Goal: Use online tool/utility: Utilize a website feature to perform a specific function

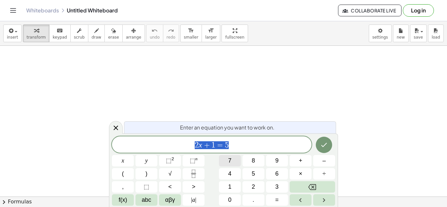
scroll to position [1, 0]
click at [320, 144] on icon "Done" at bounding box center [324, 145] width 8 height 8
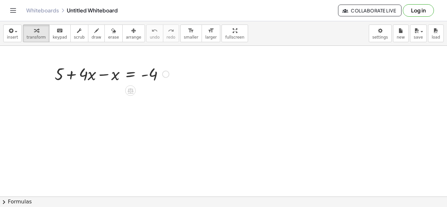
click at [114, 78] on div at bounding box center [111, 74] width 121 height 22
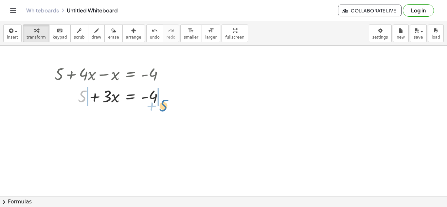
drag, startPoint x: 84, startPoint y: 93, endPoint x: 165, endPoint y: 101, distance: 80.9
click at [165, 101] on div at bounding box center [111, 96] width 121 height 22
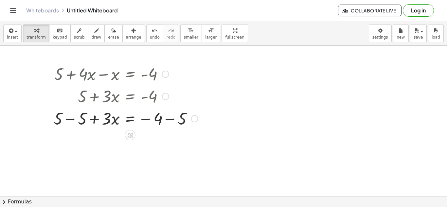
click at [80, 119] on div at bounding box center [125, 118] width 151 height 22
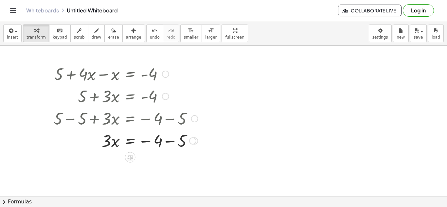
click at [178, 141] on div at bounding box center [125, 140] width 151 height 22
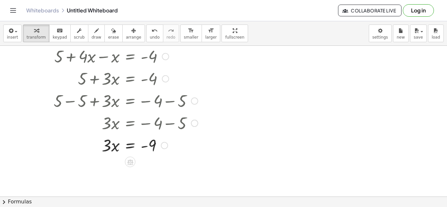
scroll to position [17, 0]
click at [109, 145] on div at bounding box center [125, 146] width 151 height 22
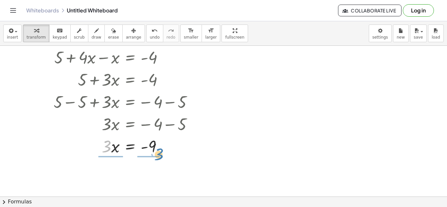
drag, startPoint x: 109, startPoint y: 145, endPoint x: 161, endPoint y: 154, distance: 52.5
click at [161, 154] on div at bounding box center [125, 146] width 151 height 22
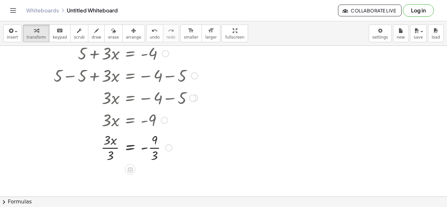
scroll to position [45, 0]
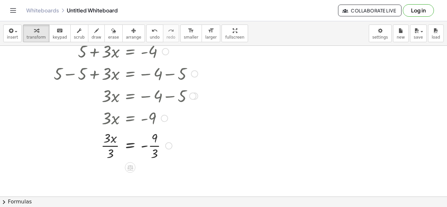
click at [159, 154] on div at bounding box center [125, 145] width 151 height 33
click at [112, 146] on div at bounding box center [125, 145] width 151 height 33
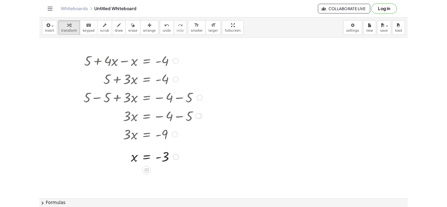
scroll to position [1, 0]
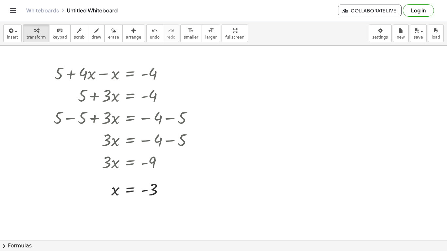
click at [352, 170] on div at bounding box center [223, 240] width 447 height 390
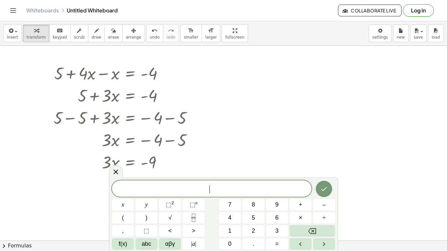
click at [321, 171] on div at bounding box center [223, 240] width 447 height 390
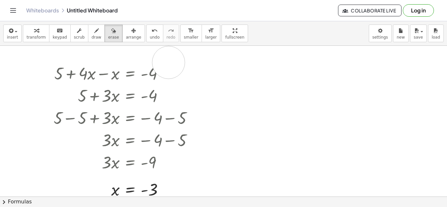
click at [169, 63] on div at bounding box center [223, 196] width 447 height 302
click at [123, 71] on div at bounding box center [223, 196] width 447 height 302
click at [123, 74] on div at bounding box center [223, 196] width 447 height 302
click at [106, 25] on button "erase" at bounding box center [113, 34] width 18 height 18
click at [66, 74] on div at bounding box center [223, 196] width 447 height 302
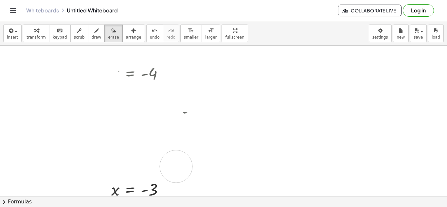
drag, startPoint x: 66, startPoint y: 74, endPoint x: 176, endPoint y: 165, distance: 143.2
click at [176, 165] on div at bounding box center [223, 196] width 447 height 302
drag, startPoint x: 168, startPoint y: 172, endPoint x: 155, endPoint y: 76, distance: 96.7
click at [155, 76] on div at bounding box center [223, 196] width 447 height 302
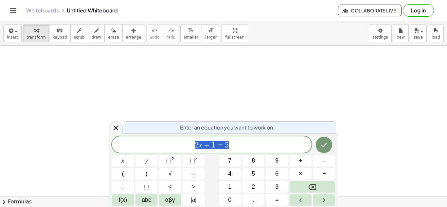
scroll to position [1, 0]
click at [329, 143] on button "Done" at bounding box center [324, 145] width 16 height 16
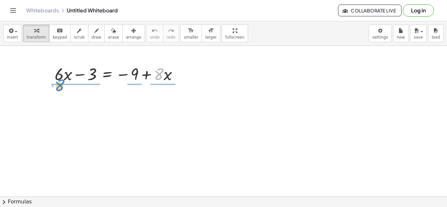
drag, startPoint x: 157, startPoint y: 78, endPoint x: 58, endPoint y: 88, distance: 99.5
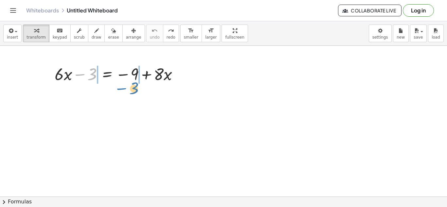
drag, startPoint x: 86, startPoint y: 75, endPoint x: 128, endPoint y: 88, distance: 43.8
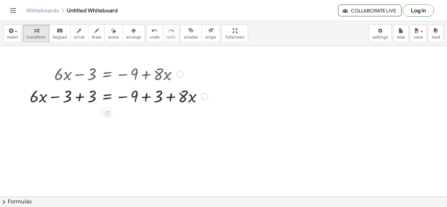
click at [84, 95] on div at bounding box center [119, 96] width 185 height 22
click at [138, 97] on div at bounding box center [131, 96] width 160 height 22
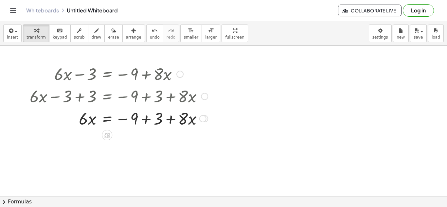
click at [147, 118] on div at bounding box center [119, 118] width 185 height 22
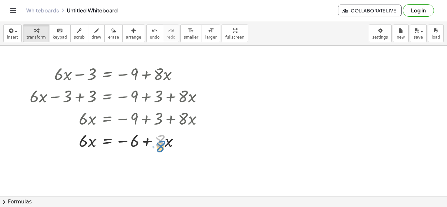
click at [162, 140] on div at bounding box center [119, 140] width 185 height 22
drag, startPoint x: 148, startPoint y: 142, endPoint x: 82, endPoint y: 144, distance: 66.5
click at [82, 144] on div at bounding box center [119, 140] width 185 height 22
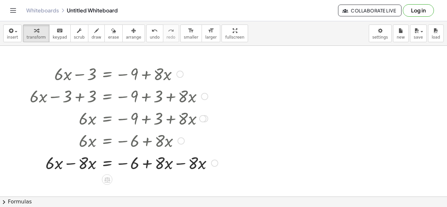
click at [81, 163] on div at bounding box center [124, 163] width 195 height 22
click at [75, 165] on div at bounding box center [124, 163] width 195 height 22
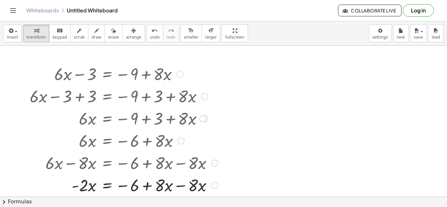
click at [181, 187] on div at bounding box center [124, 185] width 195 height 22
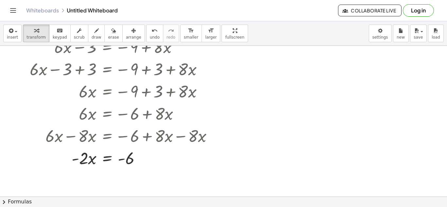
scroll to position [24, 0]
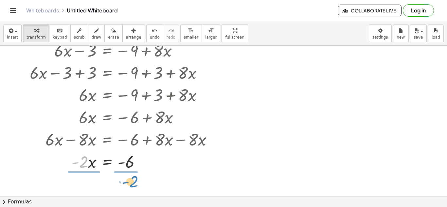
drag, startPoint x: 86, startPoint y: 164, endPoint x: 136, endPoint y: 184, distance: 53.7
click at [136, 184] on div "+ · 6 · x − 3 = − 9 + · 8 · x + · 6 · x − 3 + 3 = − 9 + 3 + · 8 · x + · 6 · x +…" at bounding box center [223, 173] width 447 height 302
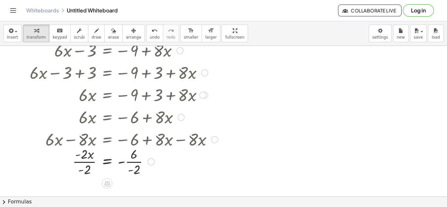
click at [132, 168] on div at bounding box center [124, 161] width 195 height 33
click at [79, 163] on div at bounding box center [124, 161] width 195 height 33
click at [132, 165] on div at bounding box center [124, 161] width 195 height 33
click at [126, 163] on div at bounding box center [124, 162] width 195 height 22
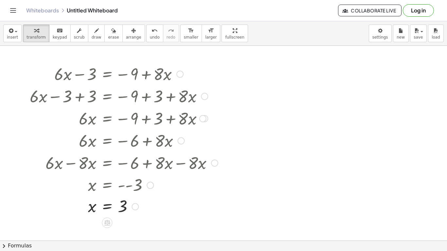
scroll to position [3, 0]
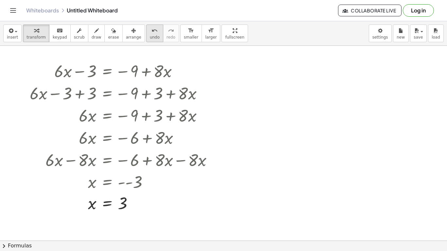
click at [150, 35] on span "undo" at bounding box center [155, 37] width 10 height 5
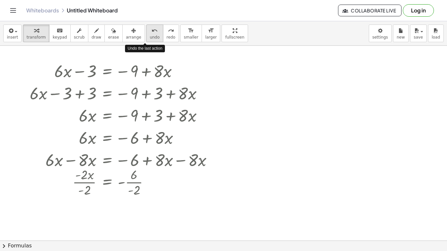
click at [150, 35] on span "undo" at bounding box center [155, 37] width 10 height 5
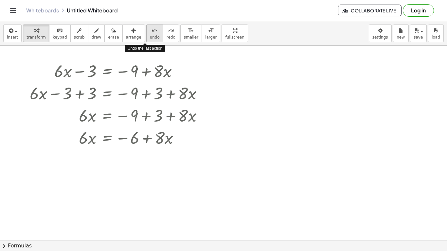
click at [150, 35] on span "undo" at bounding box center [155, 37] width 10 height 5
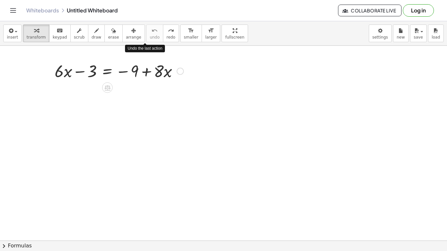
click at [151, 60] on div at bounding box center [119, 71] width 136 height 22
click at [154, 70] on div at bounding box center [119, 71] width 136 height 22
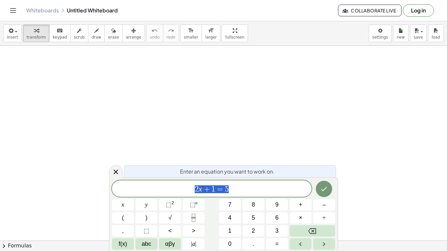
scroll to position [1, 0]
click at [324, 187] on icon "Done" at bounding box center [324, 189] width 8 height 8
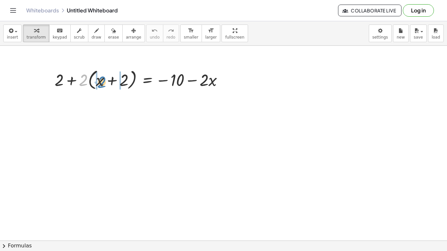
drag, startPoint x: 86, startPoint y: 77, endPoint x: 106, endPoint y: 79, distance: 19.7
click at [106, 79] on div at bounding box center [141, 79] width 180 height 25
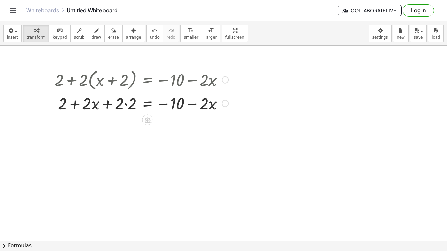
click at [92, 105] on div at bounding box center [141, 103] width 180 height 22
click at [127, 105] on div at bounding box center [141, 103] width 180 height 22
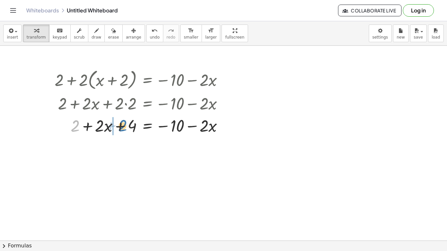
drag, startPoint x: 78, startPoint y: 128, endPoint x: 130, endPoint y: 128, distance: 51.4
click at [130, 128] on div at bounding box center [141, 125] width 180 height 22
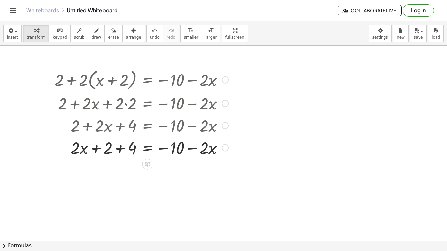
click at [117, 149] on div at bounding box center [141, 148] width 180 height 22
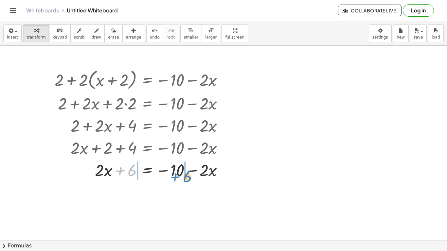
drag, startPoint x: 128, startPoint y: 170, endPoint x: 181, endPoint y: 176, distance: 54.1
click at [181, 176] on div at bounding box center [141, 170] width 180 height 22
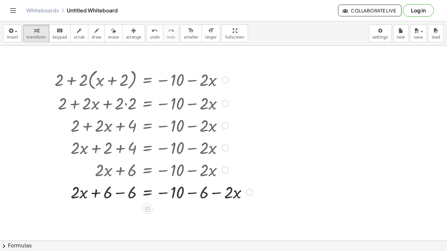
click at [188, 194] on div at bounding box center [153, 192] width 205 height 22
click at [132, 191] on div at bounding box center [141, 192] width 181 height 22
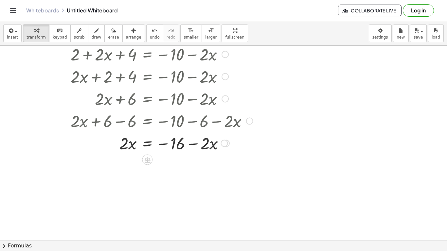
scroll to position [76, 0]
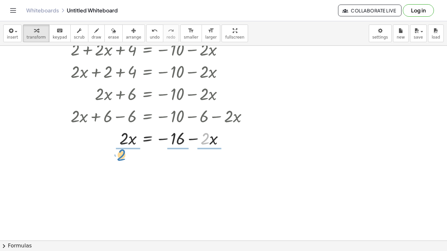
drag, startPoint x: 203, startPoint y: 142, endPoint x: 121, endPoint y: 159, distance: 83.9
click at [121, 159] on div "+ 2 + · 2 · ( + x + 2 ) = − 10 − · 2 · x + 2 + · 2 · x + · 2 · 2 = − 10 − · 2 ·…" at bounding box center [223, 186] width 447 height 433
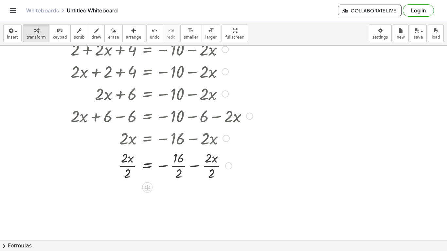
click at [206, 168] on div at bounding box center [153, 165] width 205 height 33
click at [147, 4] on div "+ 2 + · 2 · ( + x + 2 ) = − 10 − · 2 · x + 2 + · 2 · x + · 2 · 2 = − 10 − · 2 ·…" at bounding box center [147, 4] width 0 height 0
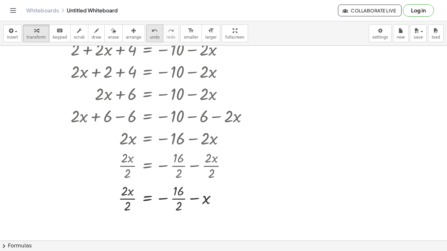
click at [150, 32] on div "undo" at bounding box center [155, 31] width 10 height 8
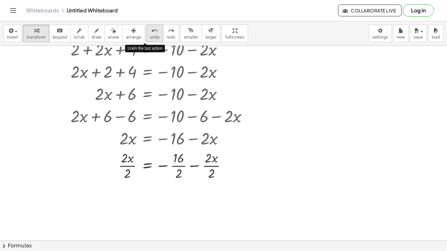
click at [150, 32] on div "undo" at bounding box center [155, 31] width 10 height 8
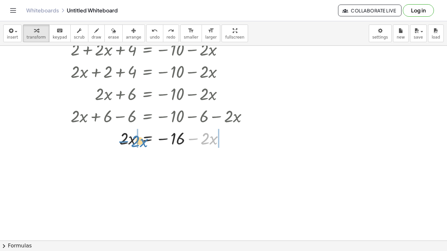
drag, startPoint x: 196, startPoint y: 140, endPoint x: 127, endPoint y: 143, distance: 69.5
click at [127, 143] on div at bounding box center [152, 138] width 201 height 22
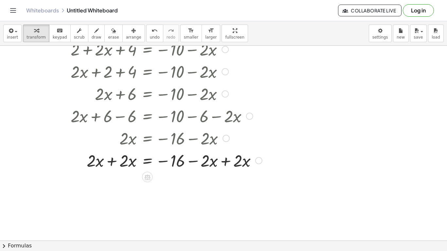
click at [222, 159] on div at bounding box center [158, 160] width 214 height 22
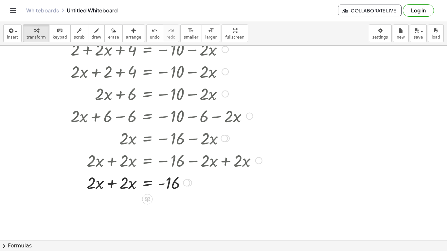
click at [108, 186] on div at bounding box center [158, 183] width 214 height 22
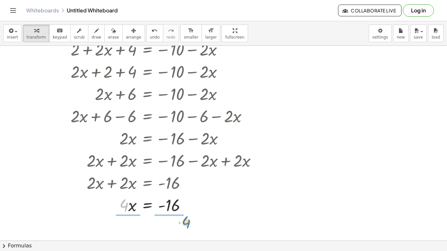
drag, startPoint x: 126, startPoint y: 203, endPoint x: 187, endPoint y: 219, distance: 63.4
click at [174, 208] on div at bounding box center [158, 204] width 214 height 33
click at [128, 208] on div at bounding box center [158, 204] width 214 height 33
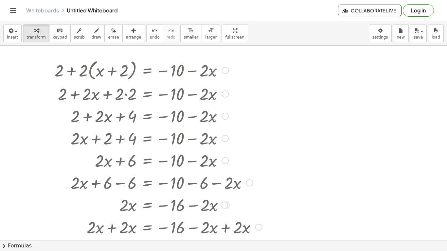
scroll to position [0, 0]
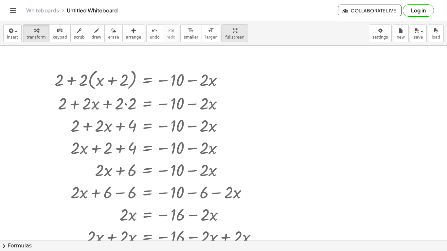
click at [227, 35] on div "insert select one: Math Expression Function Text Youtube Video Graphing Geometr…" at bounding box center [223, 136] width 447 height 230
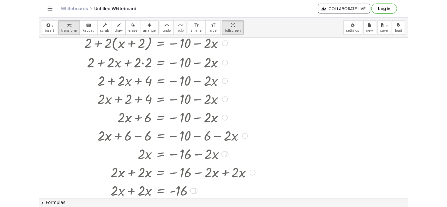
scroll to position [28, 0]
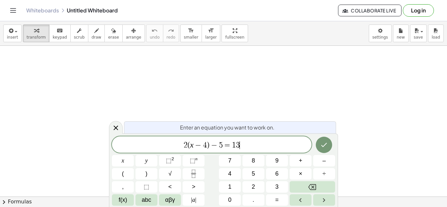
scroll to position [1, 0]
click at [325, 143] on icon "Done" at bounding box center [324, 145] width 8 height 8
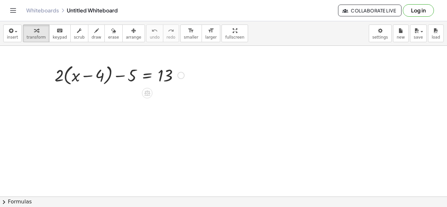
click at [60, 75] on div at bounding box center [119, 75] width 136 height 25
drag, startPoint x: 59, startPoint y: 74, endPoint x: 73, endPoint y: 77, distance: 14.1
click at [73, 77] on div at bounding box center [119, 75] width 136 height 25
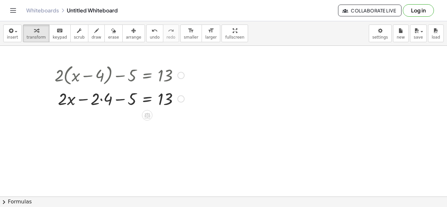
click at [100, 101] on div at bounding box center [119, 98] width 136 height 22
click at [90, 97] on div at bounding box center [119, 98] width 136 height 22
click at [101, 100] on div at bounding box center [119, 98] width 136 height 22
click at [112, 100] on div at bounding box center [119, 98] width 136 height 22
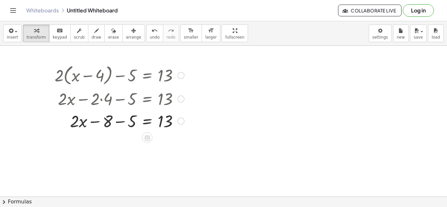
click at [106, 118] on div at bounding box center [119, 121] width 136 height 22
click at [120, 121] on div at bounding box center [119, 121] width 136 height 22
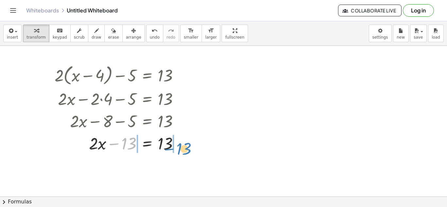
drag, startPoint x: 125, startPoint y: 141, endPoint x: 180, endPoint y: 145, distance: 55.2
click at [180, 145] on div at bounding box center [119, 143] width 136 height 22
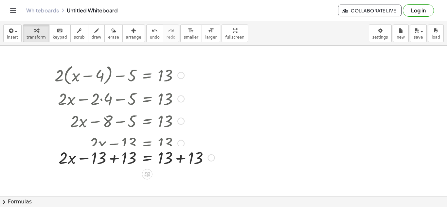
click at [175, 142] on div at bounding box center [134, 143] width 167 height 22
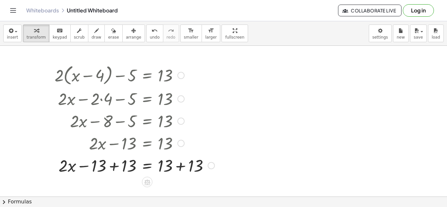
click at [183, 163] on div at bounding box center [134, 165] width 167 height 22
click at [130, 162] on div at bounding box center [120, 165] width 139 height 22
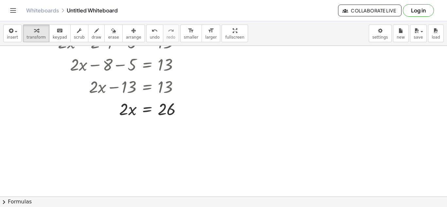
scroll to position [58, 0]
drag, startPoint x: 125, startPoint y: 113, endPoint x: 166, endPoint y: 127, distance: 43.3
click at [166, 127] on div "+ · 2 · ( + x − 4 ) − 5 = 13 + · 2 · x − · 2 · 4 − 5 = 13 + · 2 · x − 8 − 5 = 1…" at bounding box center [223, 160] width 447 height 344
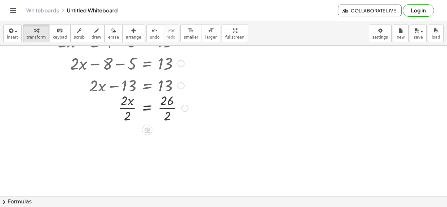
click at [163, 113] on div at bounding box center [121, 108] width 140 height 22
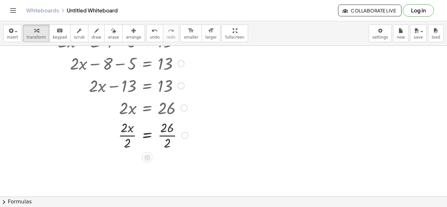
click at [168, 133] on div at bounding box center [121, 135] width 140 height 33
click at [130, 129] on div at bounding box center [120, 135] width 139 height 33
click at [130, 160] on div at bounding box center [121, 168] width 140 height 33
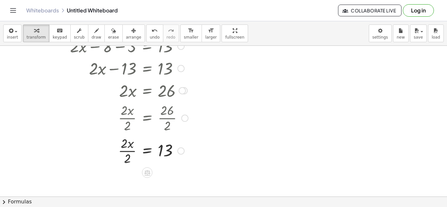
scroll to position [78, 0]
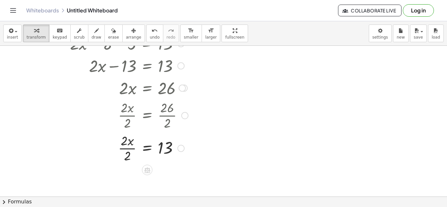
click at [123, 152] on div at bounding box center [121, 148] width 140 height 33
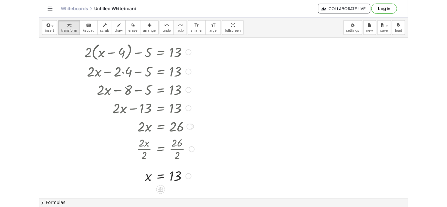
scroll to position [7, 0]
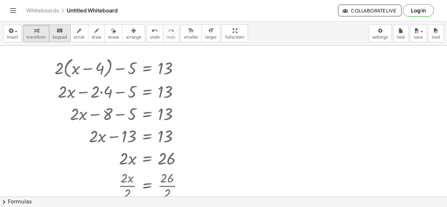
click at [57, 33] on icon "keyboard" at bounding box center [60, 31] width 6 height 8
click at [152, 32] on icon "undo" at bounding box center [155, 31] width 6 height 8
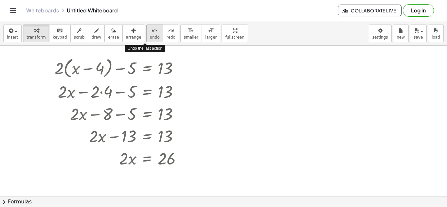
click at [152, 32] on icon "undo" at bounding box center [155, 31] width 6 height 8
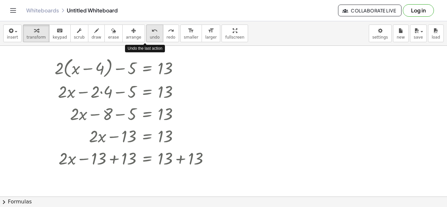
click at [152, 32] on icon "undo" at bounding box center [155, 31] width 6 height 8
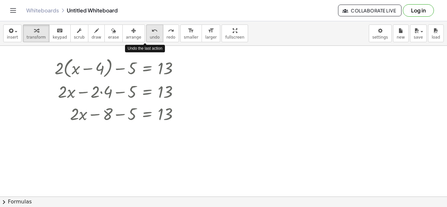
click at [152, 32] on icon "undo" at bounding box center [155, 31] width 6 height 8
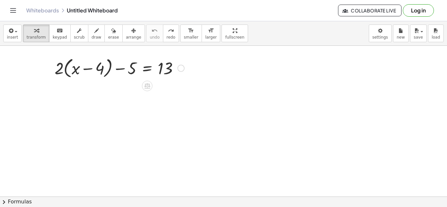
click at [139, 71] on div at bounding box center [119, 67] width 136 height 25
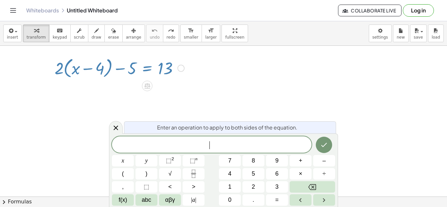
scroll to position [1, 0]
click at [319, 149] on button "Done" at bounding box center [324, 145] width 16 height 16
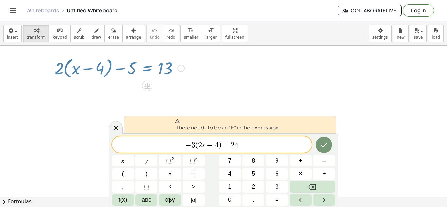
click at [173, 144] on span "− 3 ( 2 x − 4 ) = 2 4 ​" at bounding box center [212, 145] width 200 height 9
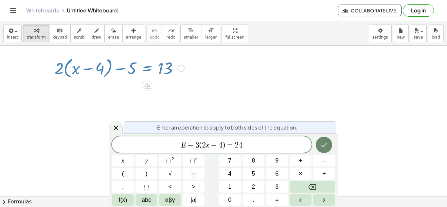
click at [322, 148] on icon "Done" at bounding box center [324, 145] width 8 height 8
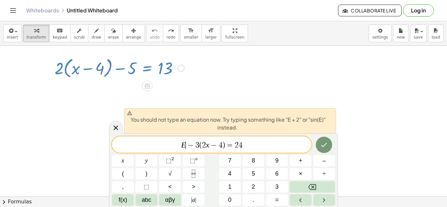
click at [268, 146] on span "E ​ − 3 ( 2 x − 4 ) = 2 4" at bounding box center [212, 145] width 200 height 9
click at [268, 146] on span "E − 3 ( 2 x − 4 ) = 2 4 ​" at bounding box center [212, 145] width 200 height 9
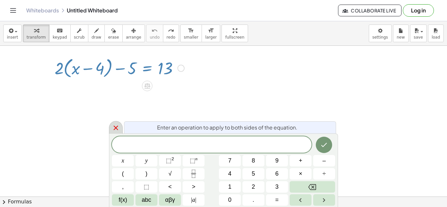
click at [114, 131] on icon at bounding box center [116, 128] width 8 height 8
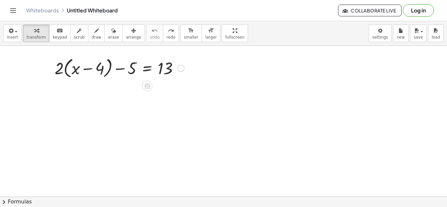
click at [93, 72] on div at bounding box center [119, 67] width 136 height 25
click at [114, 70] on div at bounding box center [119, 67] width 136 height 25
click at [58, 33] on icon "keyboard" at bounding box center [60, 31] width 6 height 8
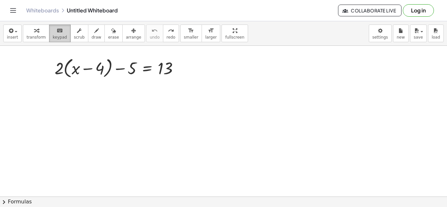
click at [61, 27] on div "keyboard" at bounding box center [60, 31] width 14 height 8
click at [109, 83] on div at bounding box center [223, 211] width 447 height 344
click at [108, 86] on div at bounding box center [223, 211] width 447 height 344
click at [105, 76] on div at bounding box center [119, 67] width 136 height 25
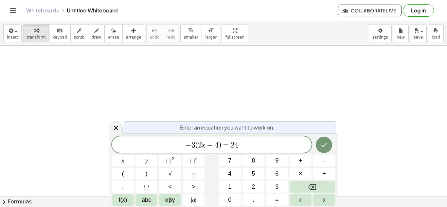
scroll to position [1, 0]
click at [324, 147] on icon "Done" at bounding box center [324, 145] width 8 height 8
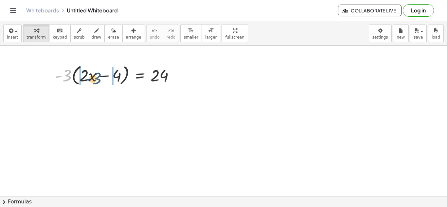
drag, startPoint x: 65, startPoint y: 77, endPoint x: 98, endPoint y: 80, distance: 32.9
click at [98, 80] on div at bounding box center [117, 75] width 132 height 25
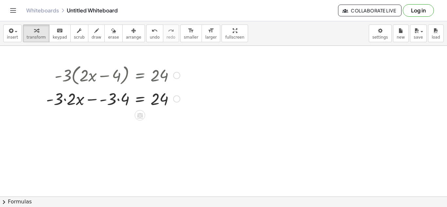
click at [116, 97] on div at bounding box center [113, 98] width 140 height 22
click at [64, 100] on div at bounding box center [113, 98] width 140 height 22
click at [117, 101] on div at bounding box center [113, 98] width 140 height 22
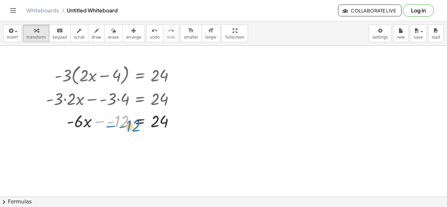
click at [114, 118] on div at bounding box center [113, 121] width 140 height 22
click at [106, 117] on div at bounding box center [113, 121] width 140 height 22
click at [110, 124] on div at bounding box center [113, 121] width 140 height 22
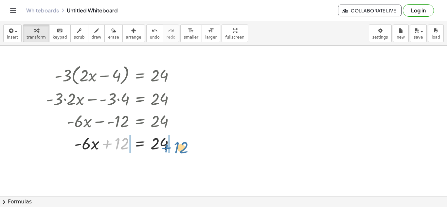
drag, startPoint x: 115, startPoint y: 140, endPoint x: 175, endPoint y: 143, distance: 60.3
click at [175, 143] on div at bounding box center [113, 143] width 140 height 22
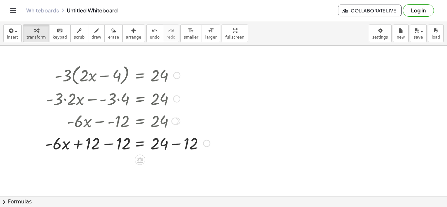
click at [171, 143] on div at bounding box center [127, 143] width 172 height 22
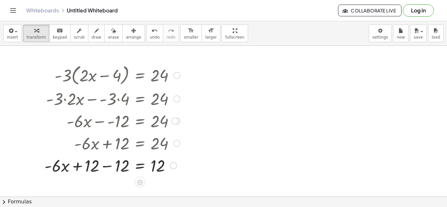
click at [107, 159] on div at bounding box center [112, 165] width 142 height 22
drag, startPoint x: 111, startPoint y: 169, endPoint x: 108, endPoint y: 167, distance: 3.4
click at [108, 167] on div at bounding box center [113, 165] width 140 height 22
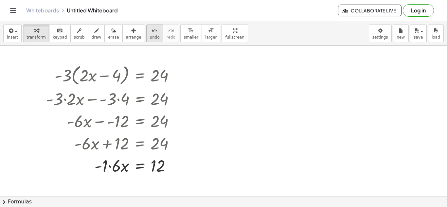
click at [150, 35] on span "undo" at bounding box center [155, 37] width 10 height 5
drag, startPoint x: 115, startPoint y: 169, endPoint x: 157, endPoint y: 181, distance: 44.1
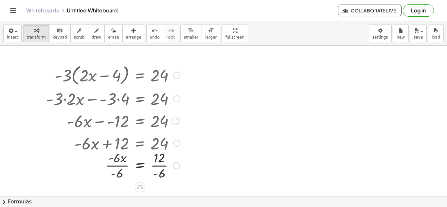
scroll to position [22, 0]
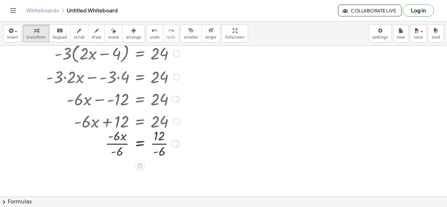
click at [157, 145] on div at bounding box center [113, 143] width 140 height 33
click at [117, 142] on div at bounding box center [113, 143] width 140 height 33
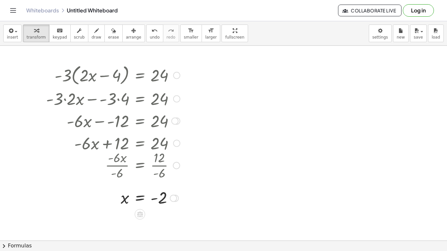
scroll to position [4, 0]
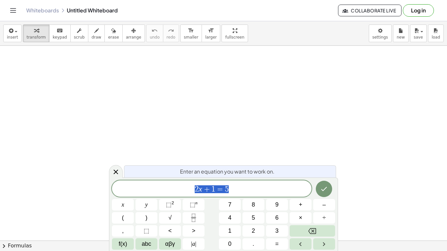
scroll to position [1, 0]
click at [326, 188] on icon "Done" at bounding box center [324, 189] width 6 height 4
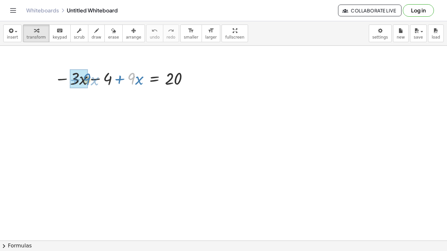
drag, startPoint x: 133, startPoint y: 78, endPoint x: 87, endPoint y: 79, distance: 45.5
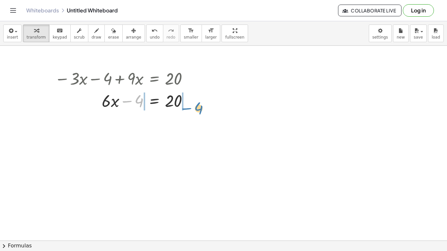
drag, startPoint x: 126, startPoint y: 99, endPoint x: 188, endPoint y: 105, distance: 61.5
click at [188, 105] on div at bounding box center [123, 100] width 145 height 22
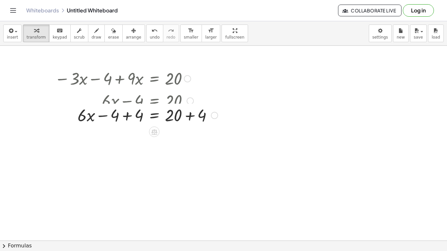
click at [132, 101] on div at bounding box center [136, 100] width 170 height 22
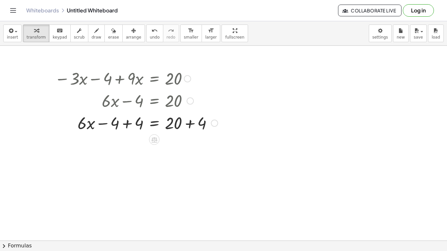
click at [132, 123] on div at bounding box center [136, 123] width 170 height 22
click at [187, 123] on div at bounding box center [136, 123] width 170 height 22
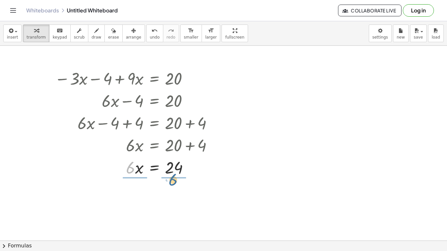
drag, startPoint x: 131, startPoint y: 167, endPoint x: 175, endPoint y: 178, distance: 45.3
click at [172, 169] on div at bounding box center [136, 167] width 168 height 22
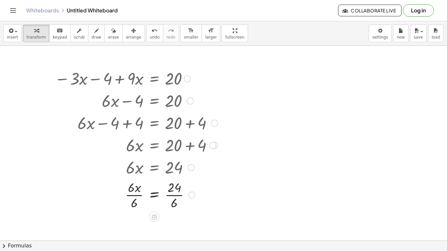
click at [174, 197] on div at bounding box center [136, 194] width 170 height 33
click at [135, 196] on div at bounding box center [136, 194] width 170 height 33
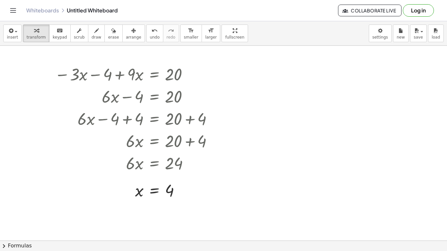
scroll to position [6, 0]
